Goal: Task Accomplishment & Management: Complete application form

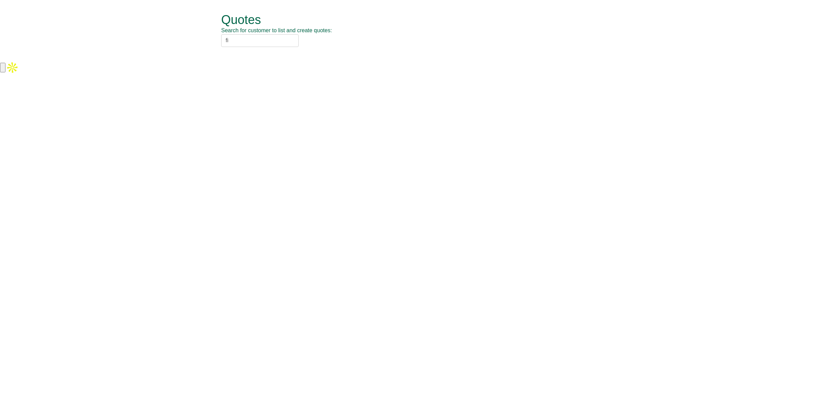
type input "f"
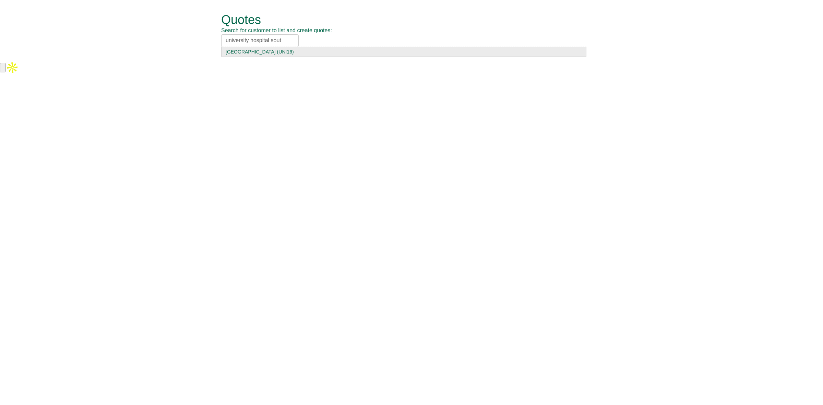
type input "university hospital sout"
click at [286, 53] on div "University Hospital Southampton NHS (UNI16)" at bounding box center [404, 51] width 356 height 7
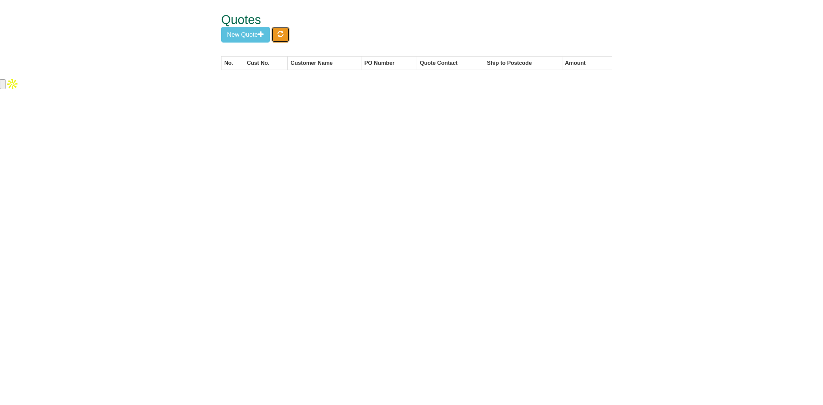
click at [280, 32] on span "button" at bounding box center [280, 34] width 6 height 6
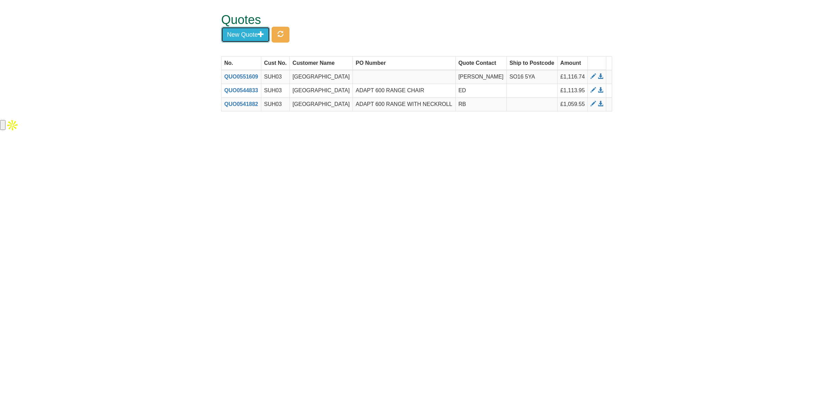
click at [239, 37] on button "New Quote" at bounding box center [245, 35] width 49 height 16
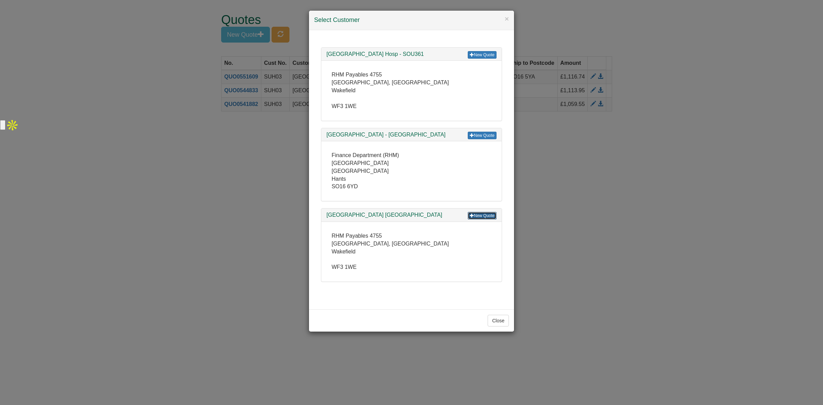
click at [478, 218] on link "New Quote" at bounding box center [482, 216] width 29 height 8
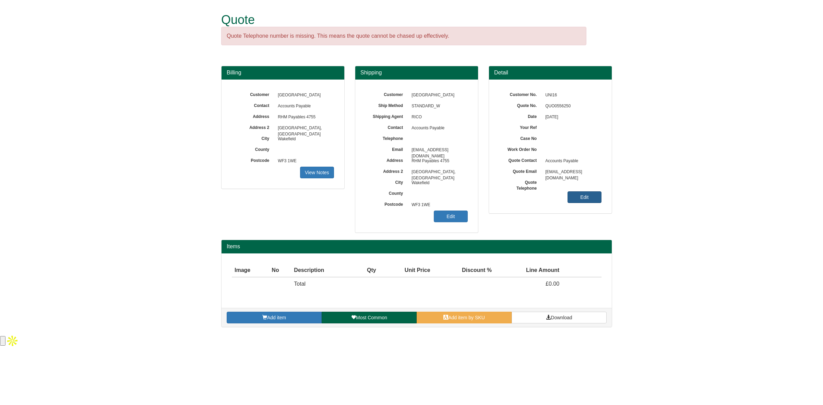
click at [585, 196] on link "Edit" at bounding box center [584, 197] width 34 height 12
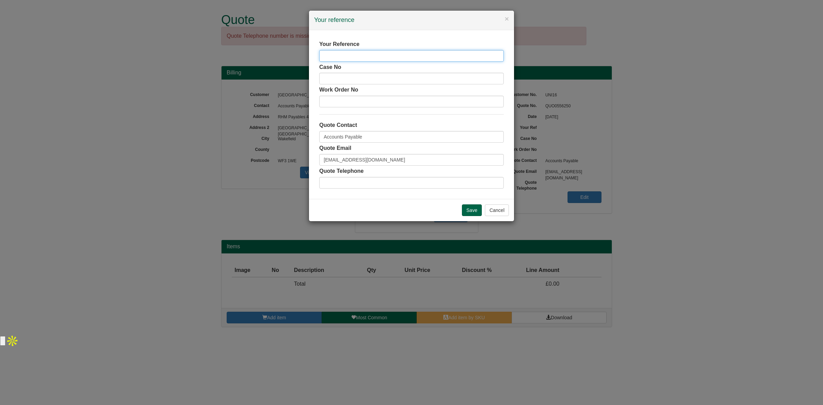
click at [338, 55] on input "text" at bounding box center [411, 56] width 184 height 12
type input "[PERSON_NAME]"
drag, startPoint x: 366, startPoint y: 136, endPoint x: 294, endPoint y: 135, distance: 72.0
click at [294, 135] on div "× Your reference Your Reference James Hobbs Case No Work Order No Quote Contact…" at bounding box center [411, 202] width 823 height 405
type input "[PERSON_NAME]"
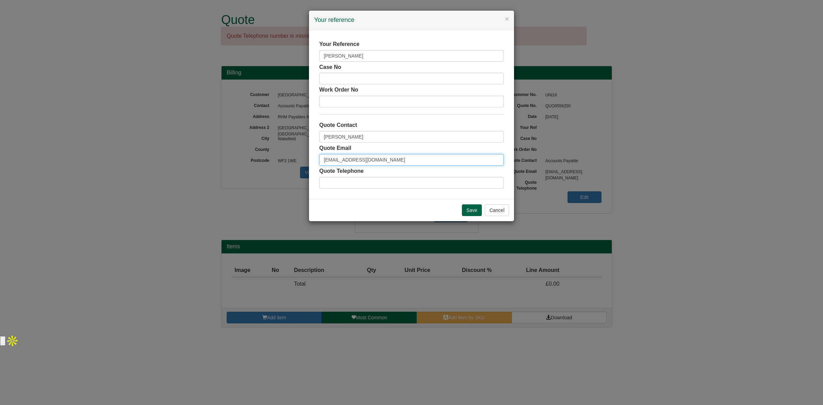
drag, startPoint x: 420, startPoint y: 154, endPoint x: 268, endPoint y: 162, distance: 152.5
click at [268, 162] on div "× Your reference Your Reference James Hobbs Case No Work Order No Quote Contact…" at bounding box center [411, 202] width 823 height 405
click at [468, 213] on input "Save" at bounding box center [472, 210] width 20 height 12
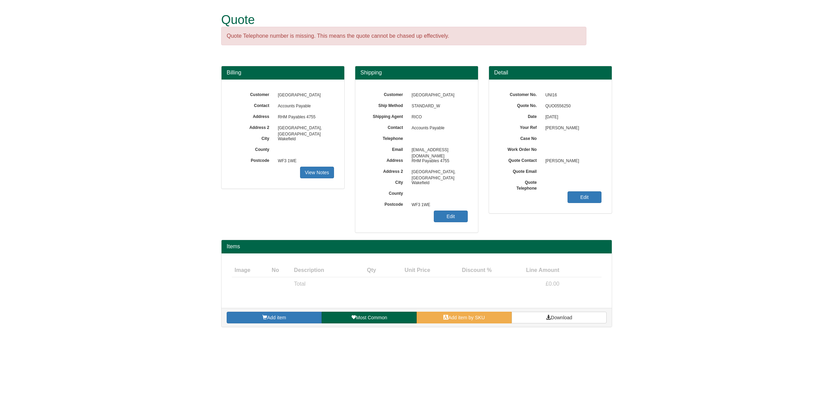
type input "GB"
click at [454, 216] on link "Edit" at bounding box center [451, 217] width 34 height 12
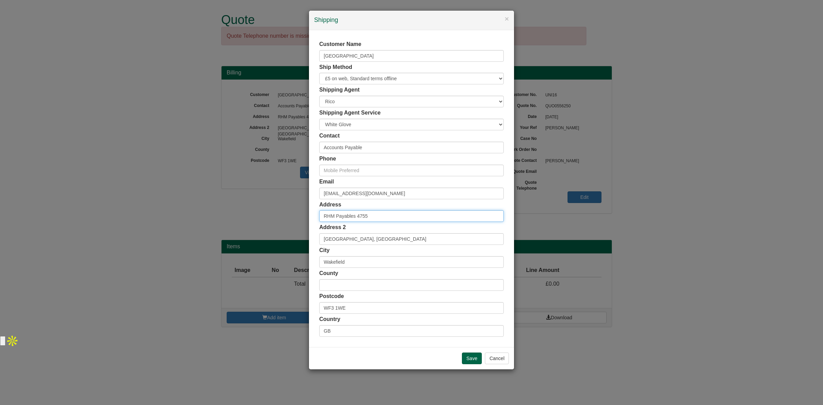
drag, startPoint x: 385, startPoint y: 215, endPoint x: 248, endPoint y: 231, distance: 138.1
click at [248, 231] on div "× Shipping Customer Name [GEOGRAPHIC_DATA] Ship Method Free of Charge £5 Flat R…" at bounding box center [411, 202] width 823 height 405
paste input "Wessex Genomics Laboratory Service"
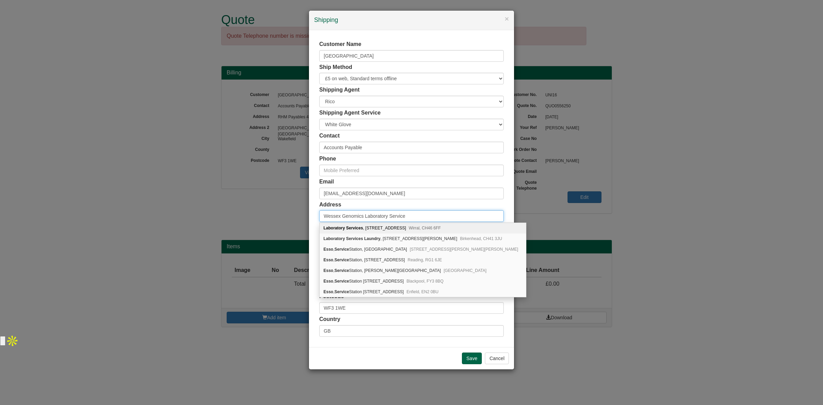
type input "Wessex Genomics Laboratory Service"
click at [439, 200] on div "Customer Name [GEOGRAPHIC_DATA] Ship Method Free of Charge £5 Flat Rate £7.50 F…" at bounding box center [411, 188] width 184 height 296
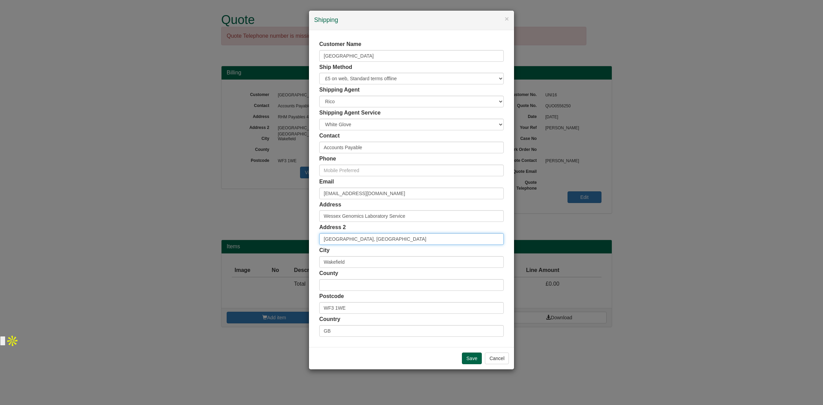
drag, startPoint x: 397, startPoint y: 237, endPoint x: 275, endPoint y: 243, distance: 121.9
click at [275, 243] on div "× Shipping Customer Name [GEOGRAPHIC_DATA] Ship Method Free of Charge £5 Flat R…" at bounding box center [411, 202] width 823 height 405
paste input "[GEOGRAPHIC_DATA]. U"
drag, startPoint x: 424, startPoint y: 239, endPoint x: 405, endPoint y: 237, distance: 19.9
click at [405, 237] on input "[GEOGRAPHIC_DATA]." at bounding box center [411, 239] width 184 height 12
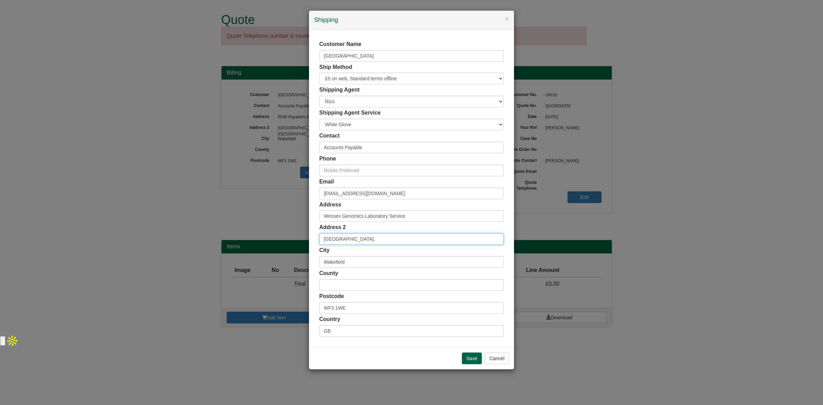
click at [405, 237] on input "[GEOGRAPHIC_DATA]." at bounding box center [411, 239] width 184 height 12
drag, startPoint x: 404, startPoint y: 237, endPoint x: 440, endPoint y: 238, distance: 36.0
click at [440, 238] on input "[GEOGRAPHIC_DATA]." at bounding box center [411, 239] width 184 height 12
type input "[GEOGRAPHIC_DATA]."
drag, startPoint x: 351, startPoint y: 307, endPoint x: 306, endPoint y: 307, distance: 45.3
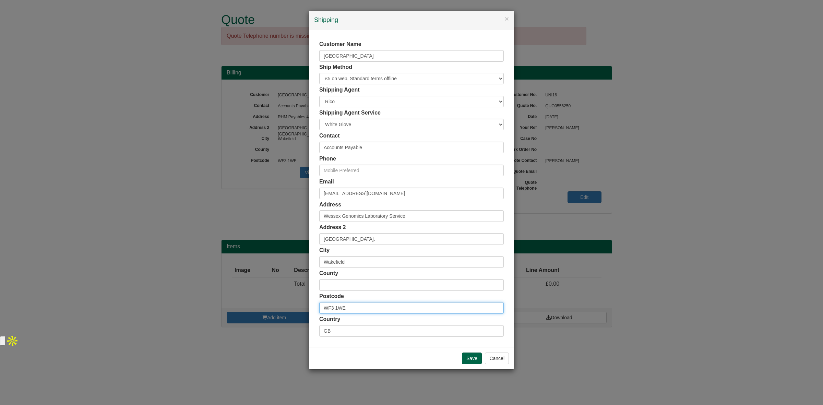
click at [306, 307] on div "× Shipping Customer Name [GEOGRAPHIC_DATA] Ship Method Free of Charge £5 Flat R…" at bounding box center [411, 202] width 823 height 405
paste input "SP2 8BJ."
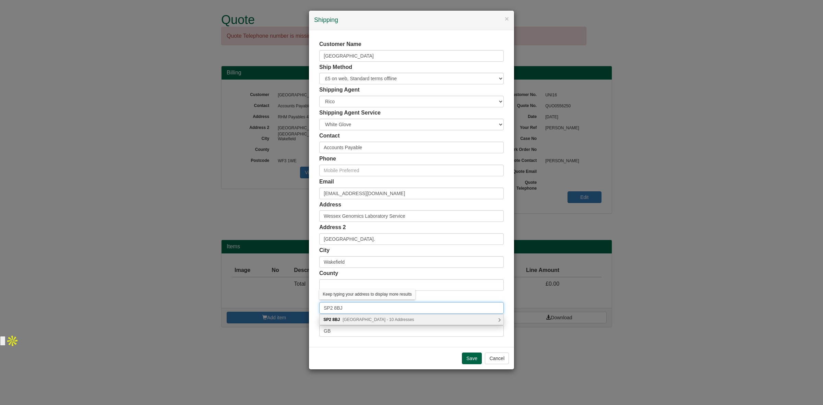
type input "SP2 8BJ"
click at [387, 321] on span "[GEOGRAPHIC_DATA] - 10 Addresses" at bounding box center [377, 319] width 71 height 5
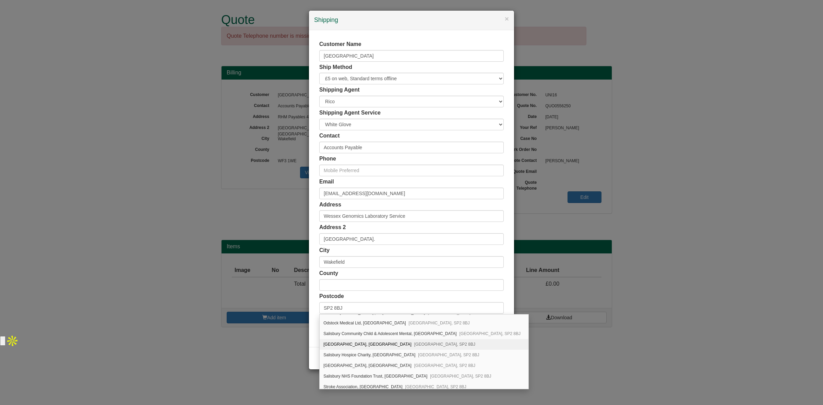
scroll to position [8, 0]
click at [390, 343] on div "[GEOGRAPHIC_DATA], [STREET_ADDRESS]" at bounding box center [424, 344] width 209 height 11
type input "[GEOGRAPHIC_DATA]"
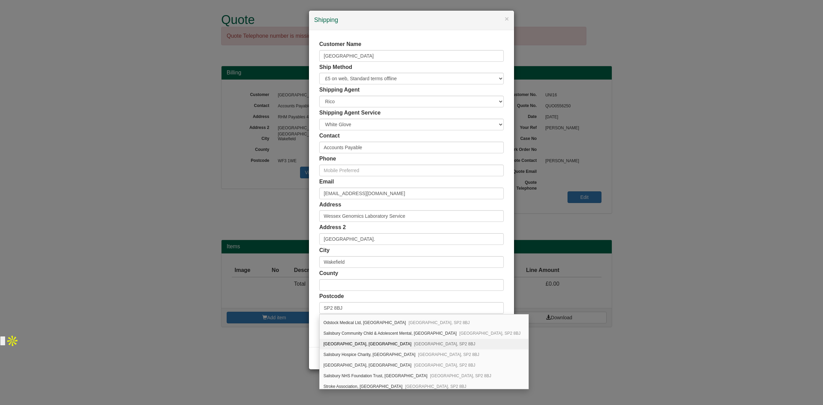
type input "[GEOGRAPHIC_DATA]"
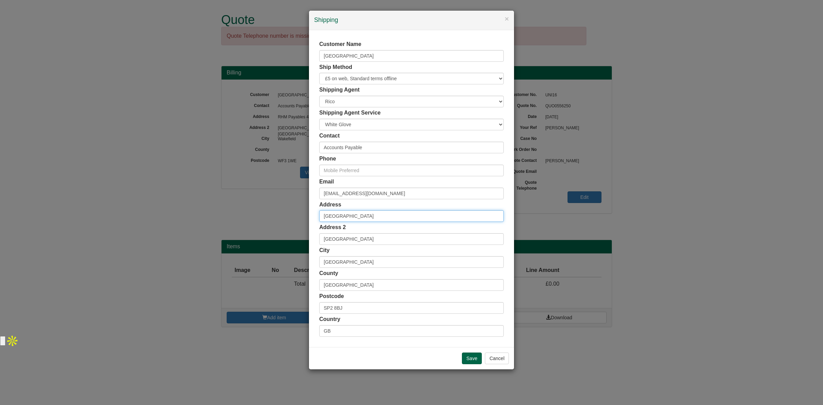
click at [323, 215] on input "[GEOGRAPHIC_DATA]" at bounding box center [411, 216] width 184 height 12
paste input "Wessex Genomics Laborat"
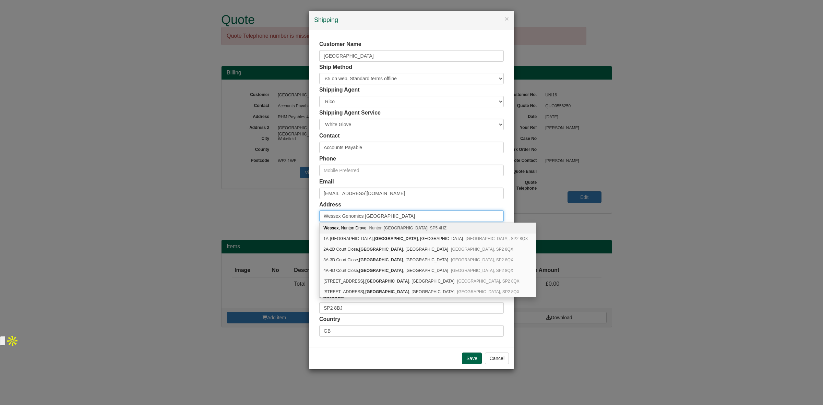
drag, startPoint x: 441, startPoint y: 217, endPoint x: 382, endPoint y: 216, distance: 59.7
click at [382, 216] on input "Wessex Genomics [GEOGRAPHIC_DATA]" at bounding box center [411, 216] width 184 height 12
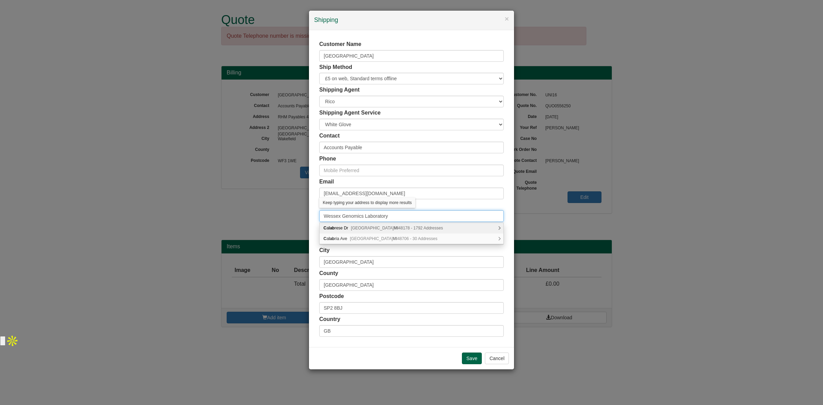
type input "Wessex Genomics Laboratory"
click at [420, 206] on div "Address Wessex Genomics Laboratory" at bounding box center [411, 211] width 184 height 21
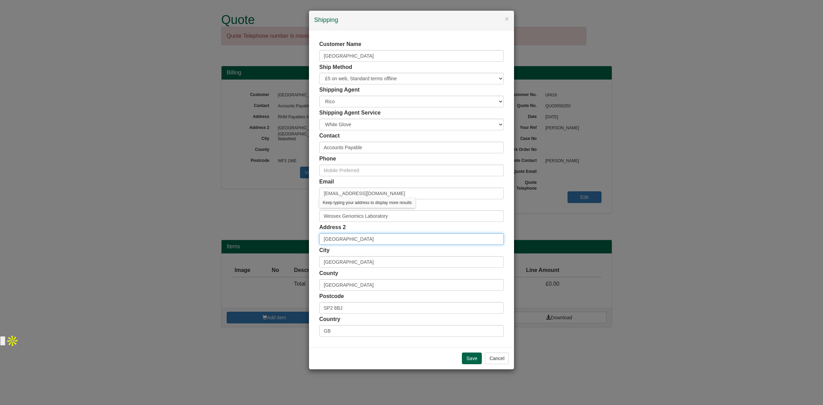
click at [323, 238] on input "[GEOGRAPHIC_DATA]" at bounding box center [411, 239] width 184 height 12
paste input "[GEOGRAPHIC_DATA]"
type input "[GEOGRAPHIC_DATA], [GEOGRAPHIC_DATA]"
click at [362, 252] on div "City [GEOGRAPHIC_DATA]" at bounding box center [411, 257] width 184 height 21
drag, startPoint x: 409, startPoint y: 194, endPoint x: 241, endPoint y: 196, distance: 168.0
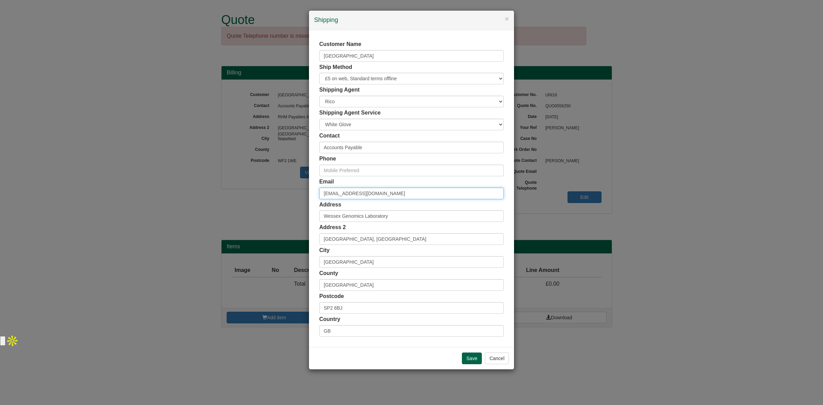
click at [241, 196] on div "× Shipping Customer Name [GEOGRAPHIC_DATA] Ship Method Free of Charge £5 Flat R…" at bounding box center [411, 202] width 823 height 405
paste input "<[PERSON_NAME].Hobb"
click at [326, 193] on input "<[PERSON_NAME][EMAIL_ADDRESS][PERSON_NAME][DOMAIN_NAME]" at bounding box center [411, 194] width 184 height 12
type input "[PERSON_NAME][EMAIL_ADDRESS][PERSON_NAME][DOMAIN_NAME]"
click at [331, 173] on input "text" at bounding box center [411, 171] width 184 height 12
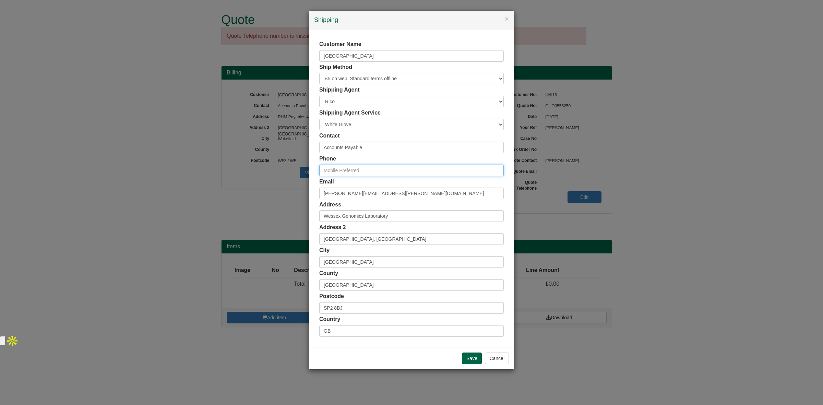
paste input "02381 207100"
type input "02381 207100"
drag, startPoint x: 386, startPoint y: 148, endPoint x: 290, endPoint y: 149, distance: 96.0
click at [290, 149] on div "× Shipping Customer Name [GEOGRAPHIC_DATA] Ship Method Free of Charge £5 Flat R…" at bounding box center [411, 202] width 823 height 405
type input "[PERSON_NAME]"
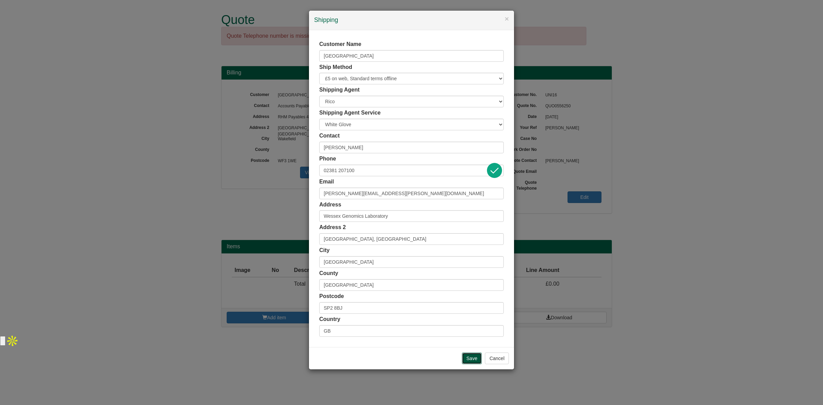
click at [468, 359] on input "Save" at bounding box center [472, 358] width 20 height 12
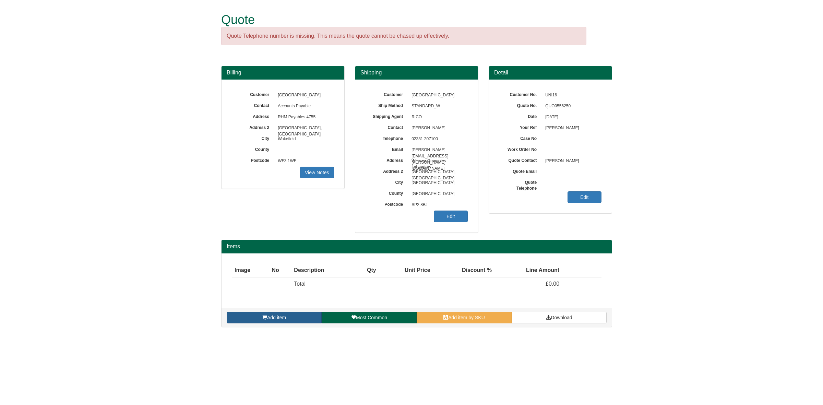
click at [275, 320] on span "Add item" at bounding box center [276, 317] width 19 height 5
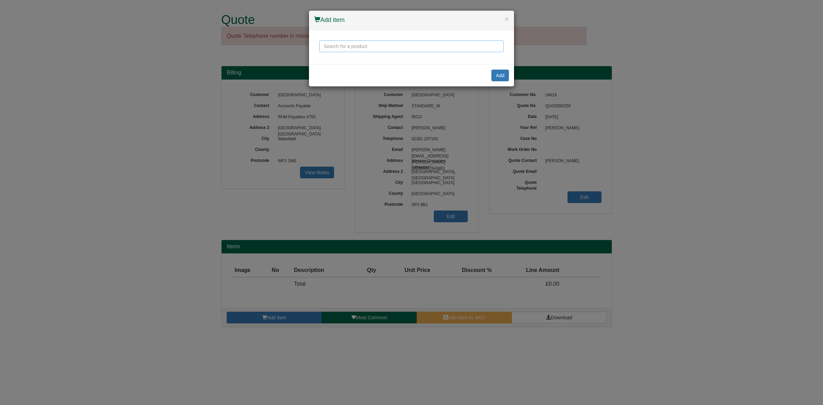
click at [369, 48] on input "text" at bounding box center [411, 46] width 184 height 12
click at [368, 59] on div "Posturite 11 Degree Wedge" at bounding box center [412, 56] width 176 height 7
type input "Posturite 11 Degree Wedge"
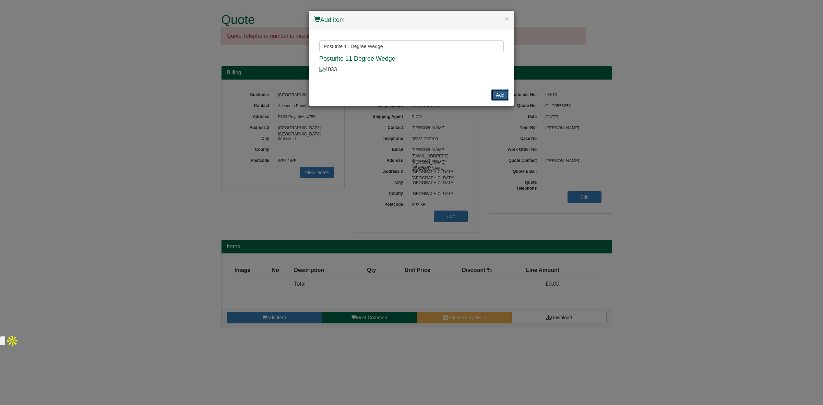
click at [496, 101] on button "Add" at bounding box center [499, 95] width 17 height 12
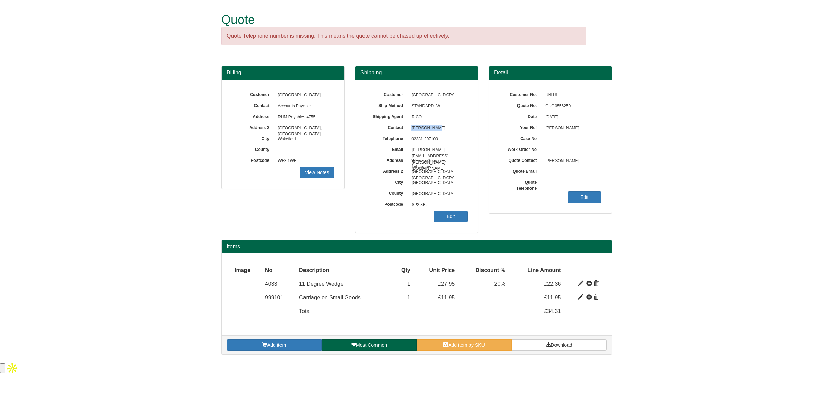
drag, startPoint x: 439, startPoint y: 128, endPoint x: 412, endPoint y: 131, distance: 26.9
click at [412, 131] on span "[PERSON_NAME]" at bounding box center [438, 128] width 60 height 11
copy span "[PERSON_NAME]"
click at [554, 344] on span "Download" at bounding box center [561, 344] width 21 height 5
